Goal: Transaction & Acquisition: Purchase product/service

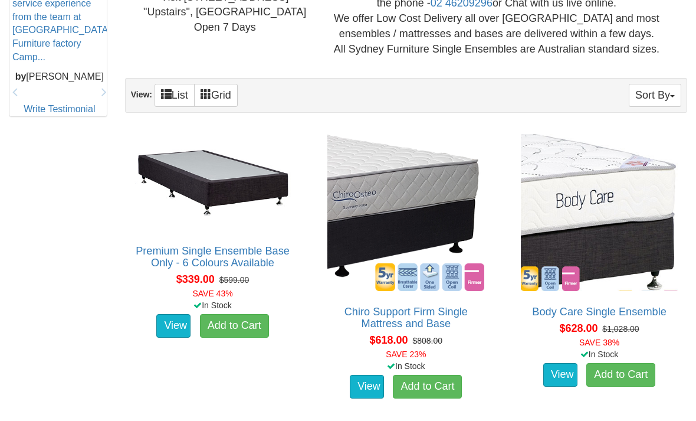
scroll to position [595, 0]
click at [643, 311] on link "Body Care Single Ensemble" at bounding box center [599, 312] width 134 height 12
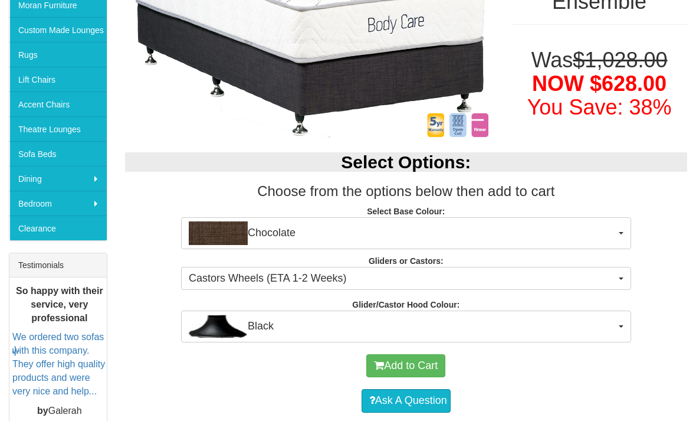
scroll to position [264, 0]
click at [618, 329] on button "Black" at bounding box center [406, 326] width 450 height 32
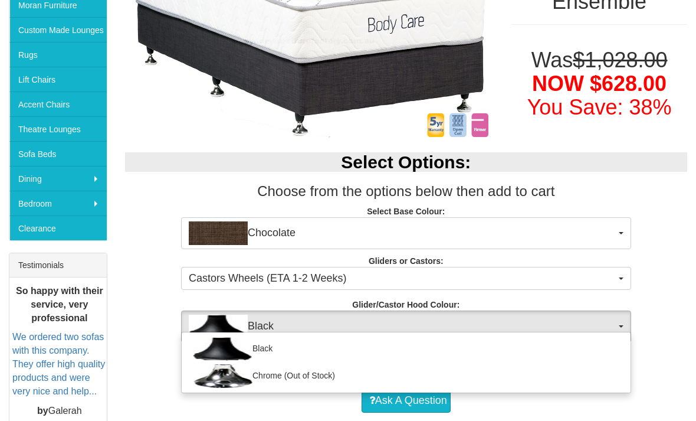
click at [672, 334] on div at bounding box center [348, 210] width 696 height 421
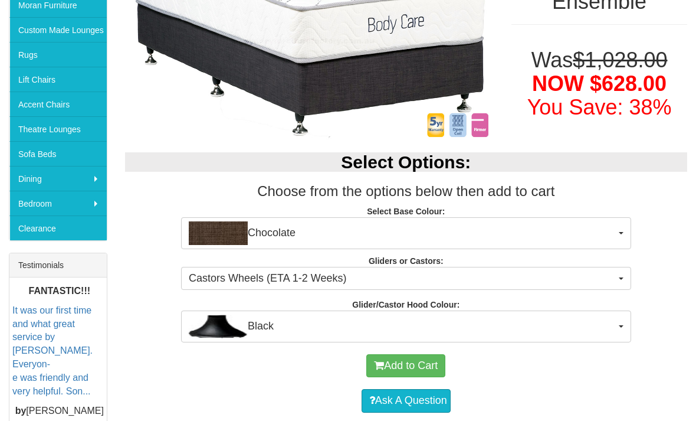
click at [621, 278] on span "button" at bounding box center [621, 278] width 5 height 2
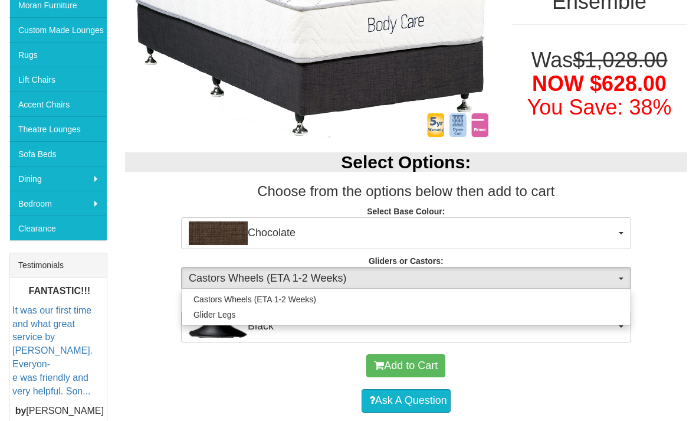
click at [665, 287] on div at bounding box center [348, 210] width 696 height 421
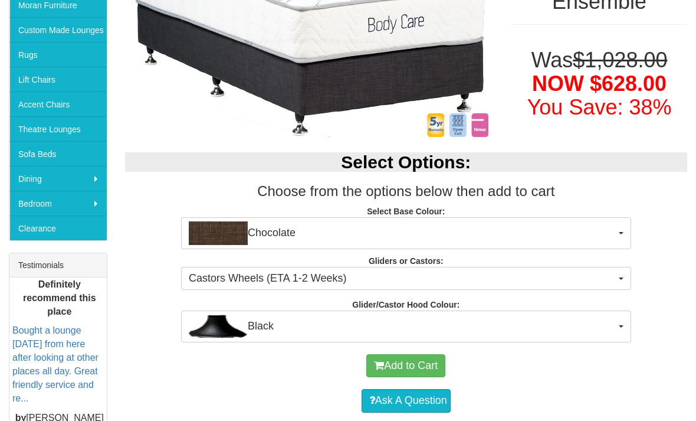
click at [622, 236] on button "Chocolate" at bounding box center [406, 233] width 450 height 32
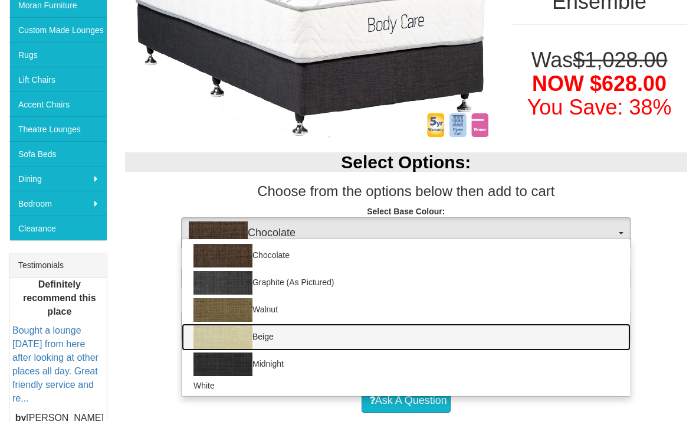
click at [225, 336] on img at bounding box center [222, 337] width 59 height 24
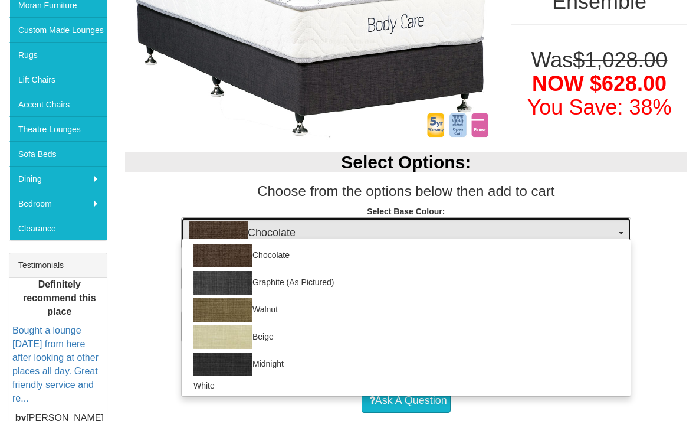
select select "1205"
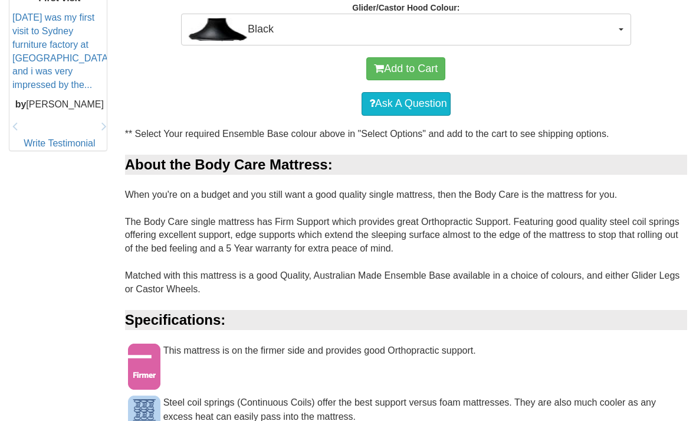
scroll to position [560, 0]
